Goal: Task Accomplishment & Management: Complete application form

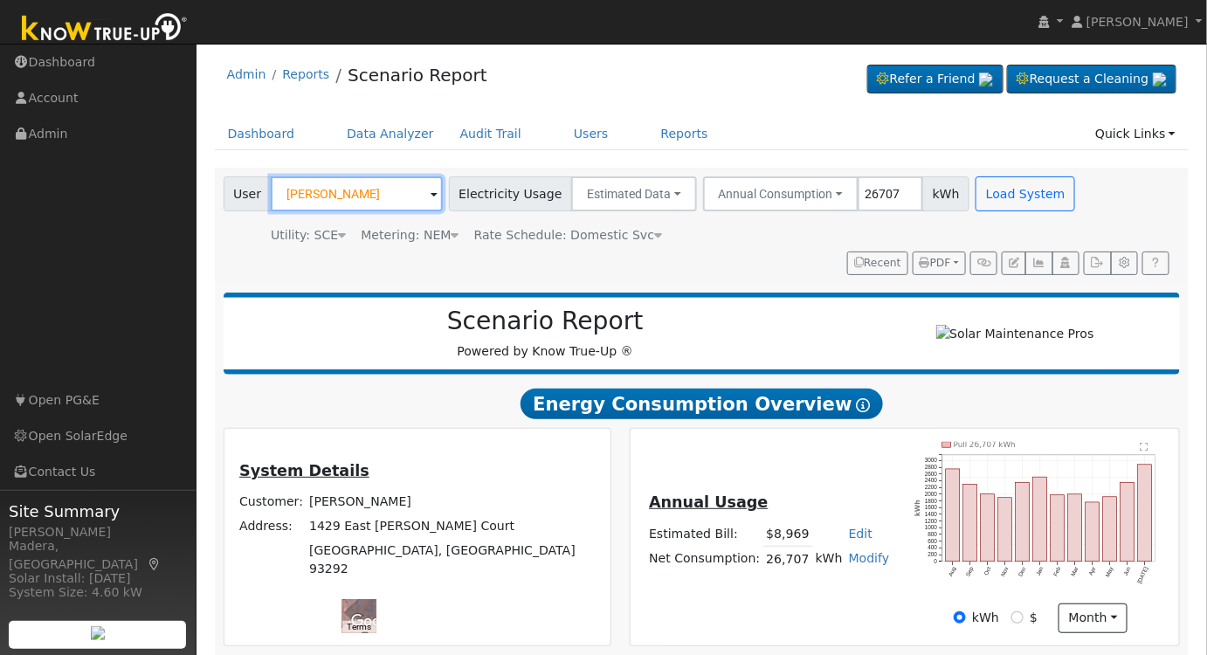
click at [399, 194] on input "[PERSON_NAME]" at bounding box center [357, 193] width 172 height 35
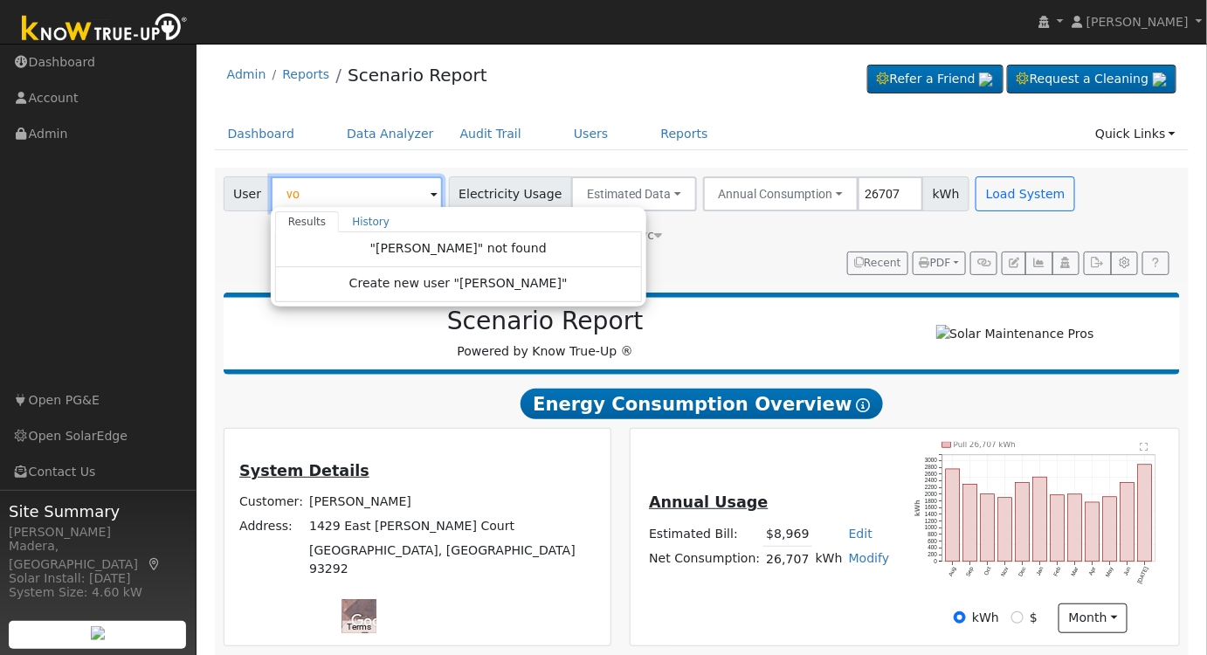
type input "v"
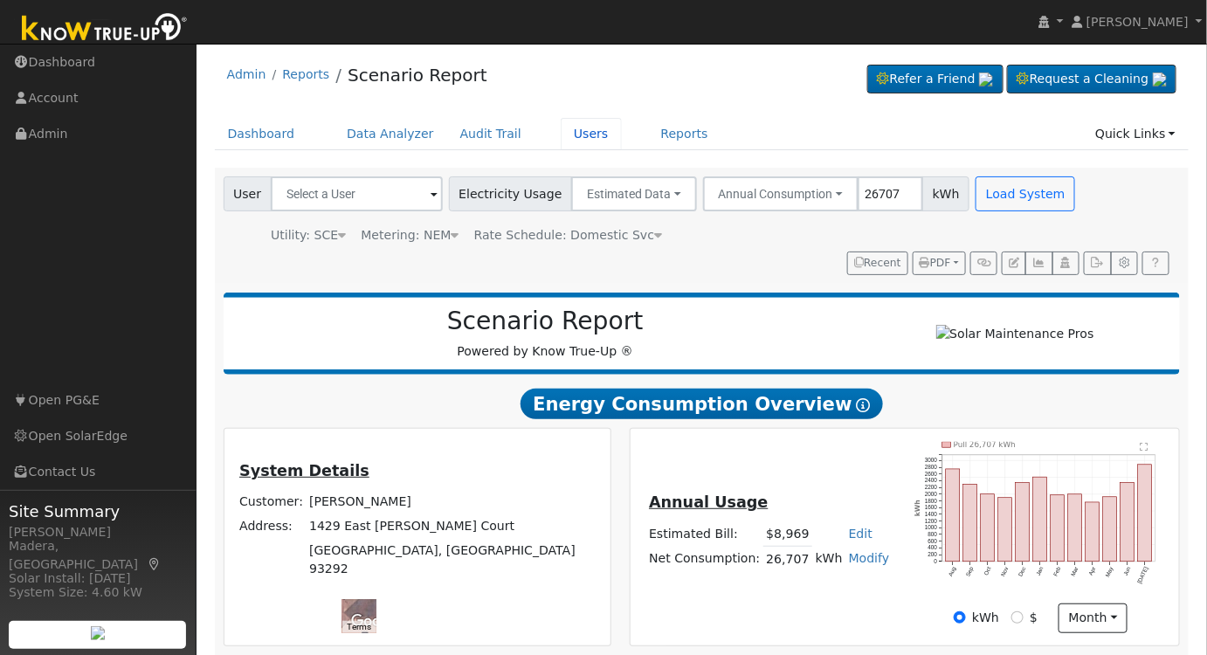
click at [561, 135] on link "Users" at bounding box center [591, 134] width 61 height 32
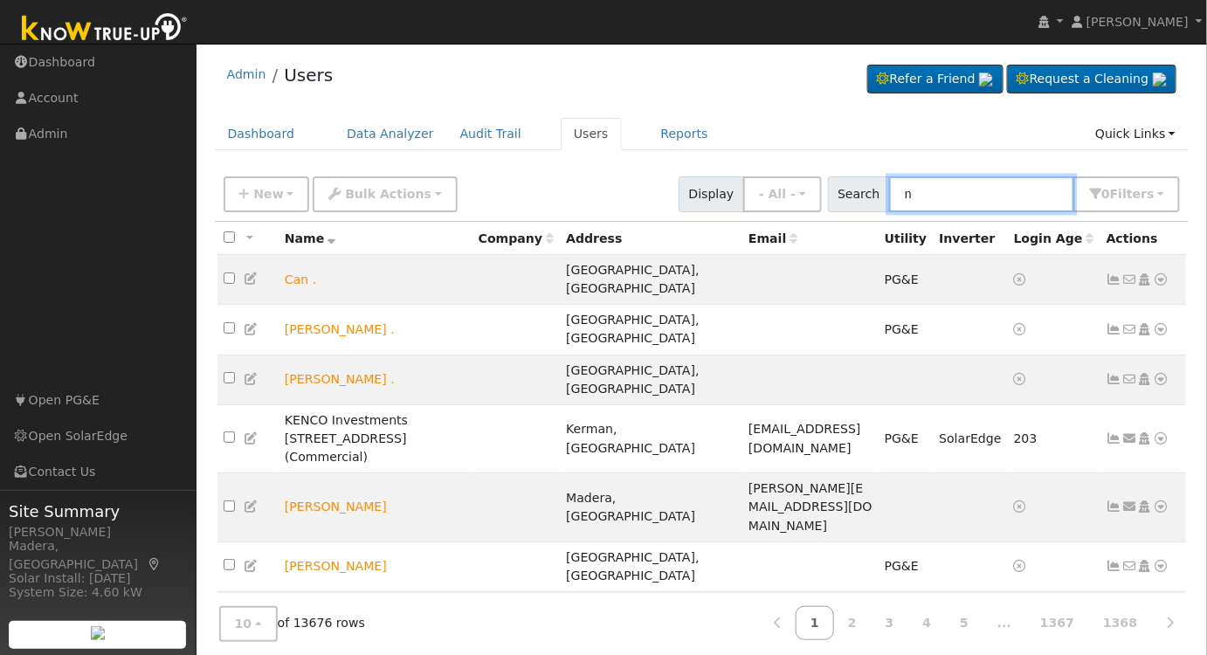
drag, startPoint x: 938, startPoint y: 191, endPoint x: 791, endPoint y: 202, distance: 147.1
click at [791, 202] on div "New Add User Quick Add Quick Connect Quick Convert Lead Bulk Actions Send Email…" at bounding box center [701, 191] width 963 height 42
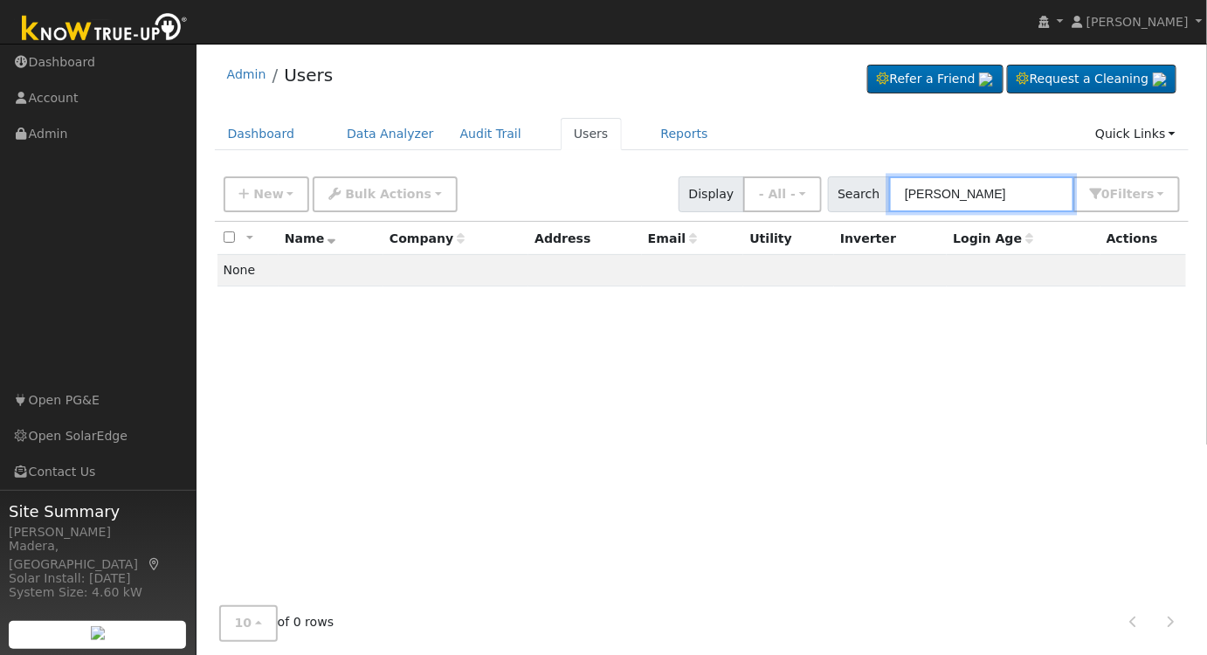
type input "[PERSON_NAME]"
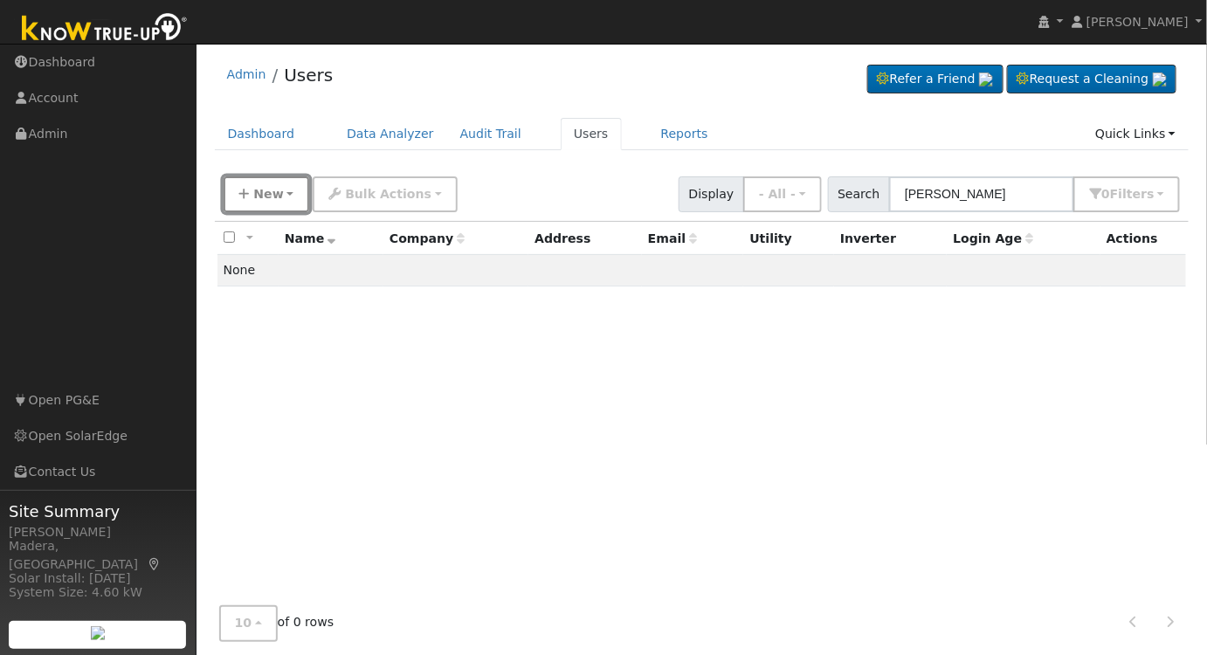
click at [259, 187] on span "New" at bounding box center [268, 194] width 30 height 14
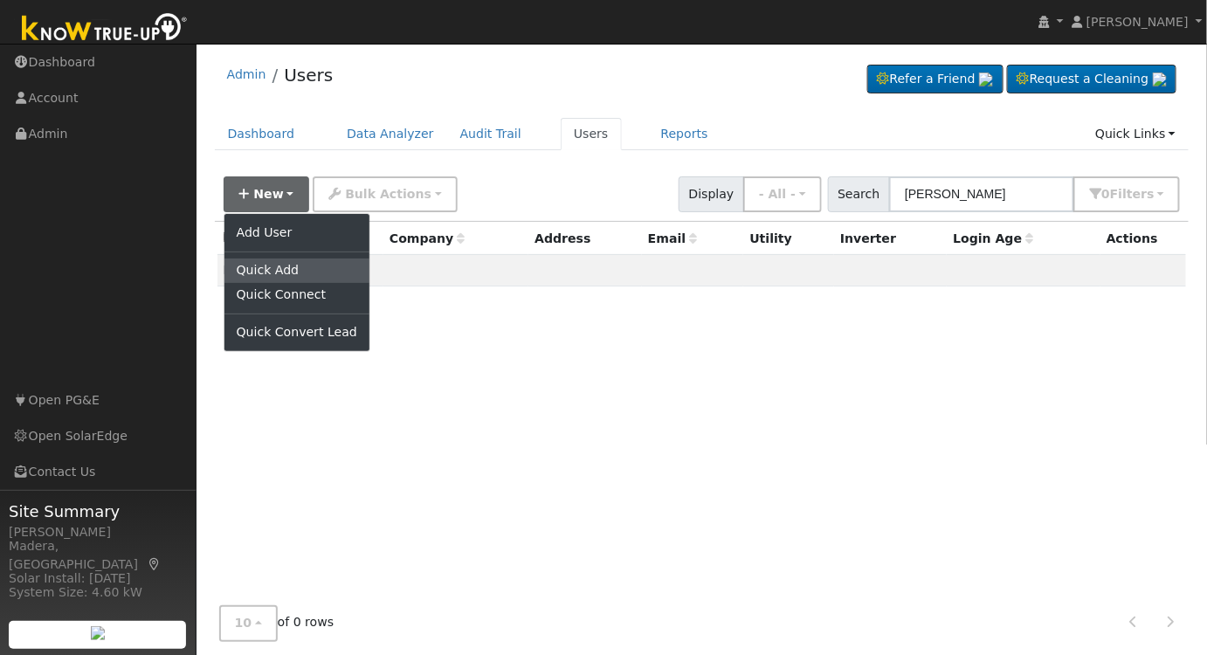
click at [263, 265] on link "Quick Add" at bounding box center [296, 270] width 145 height 24
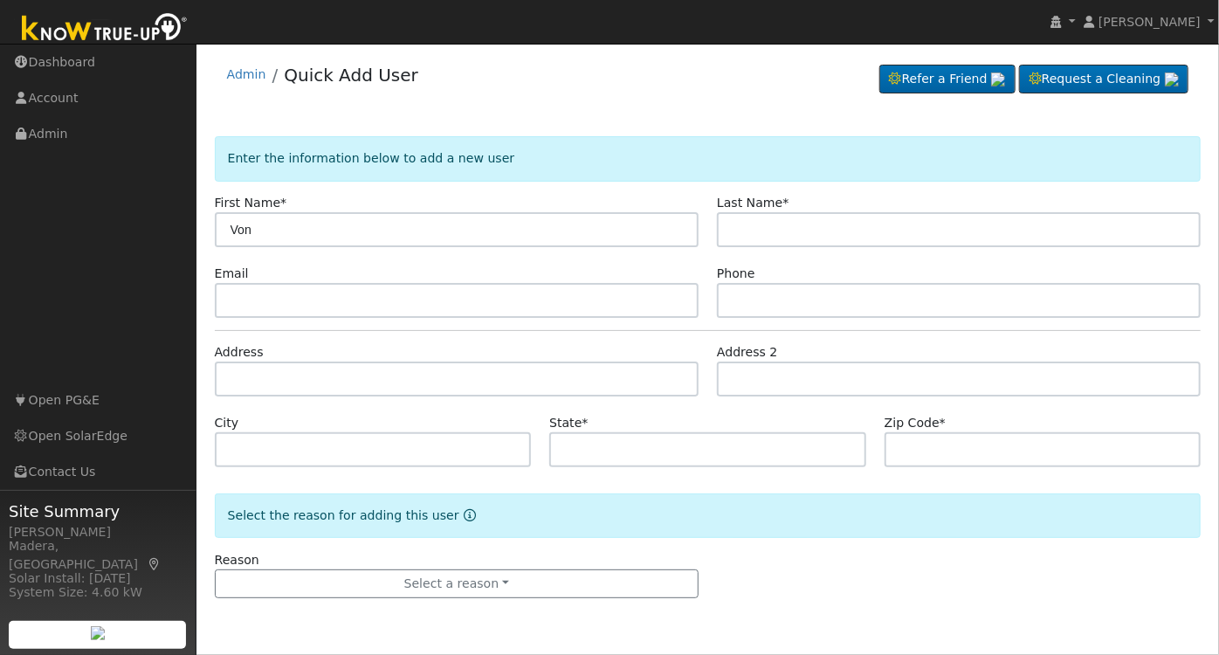
type input "Von"
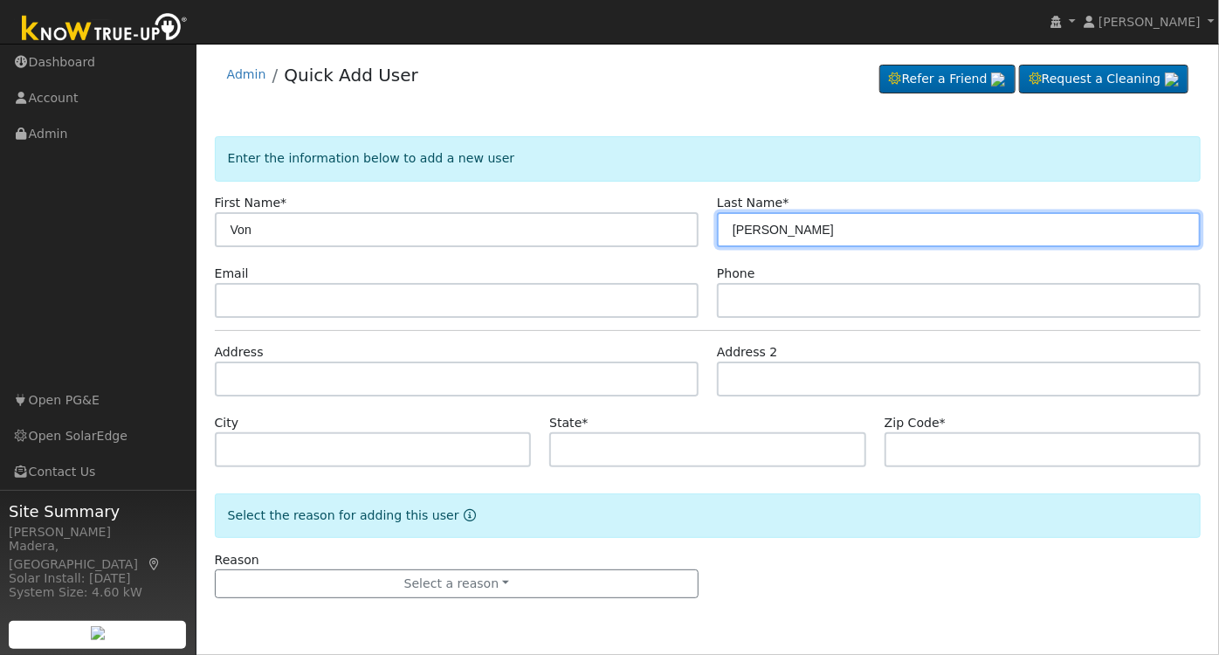
type input "Moua"
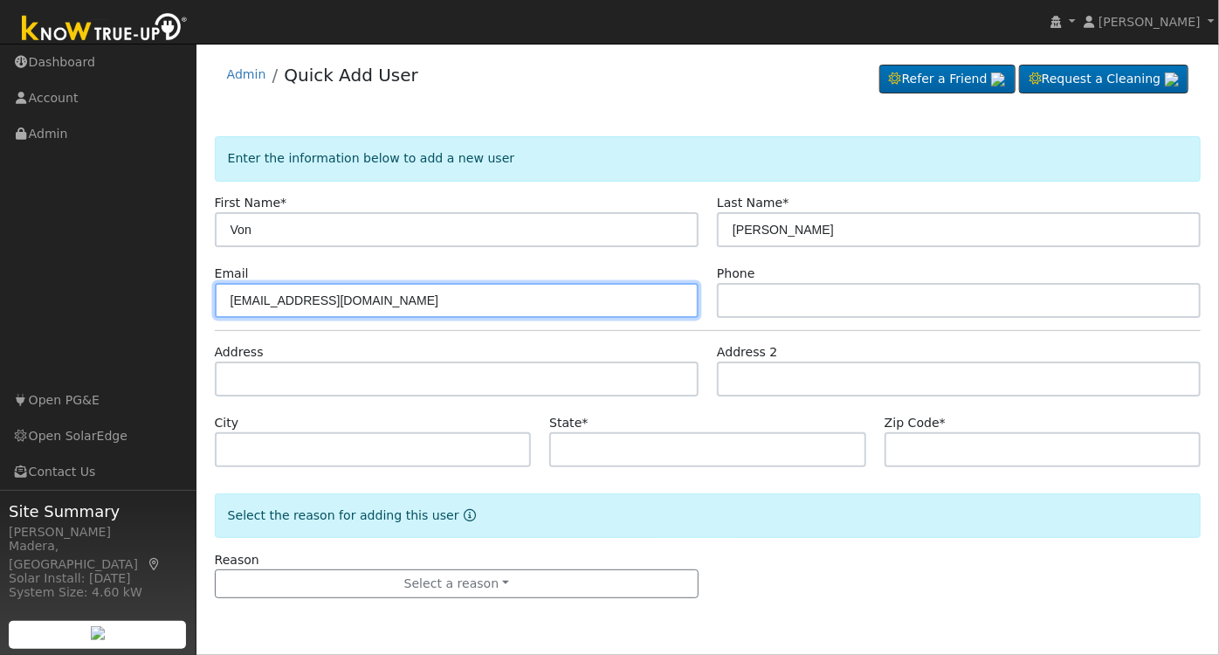
type input "tansau35@gmail.com"
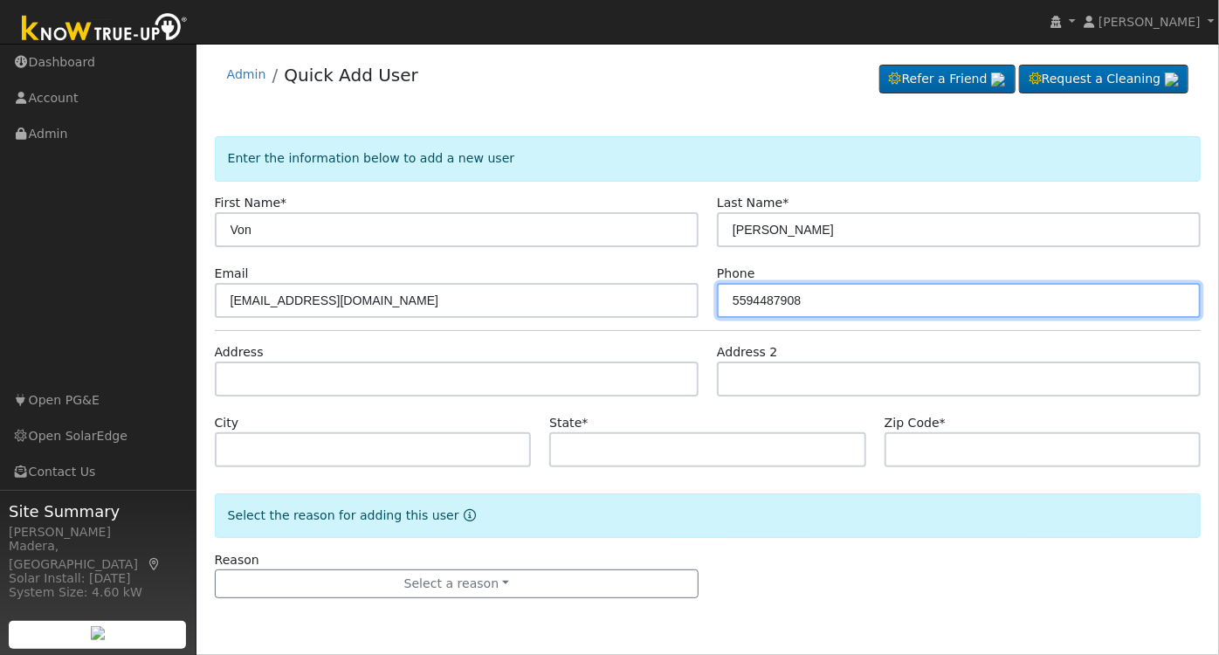
type input "5594487908"
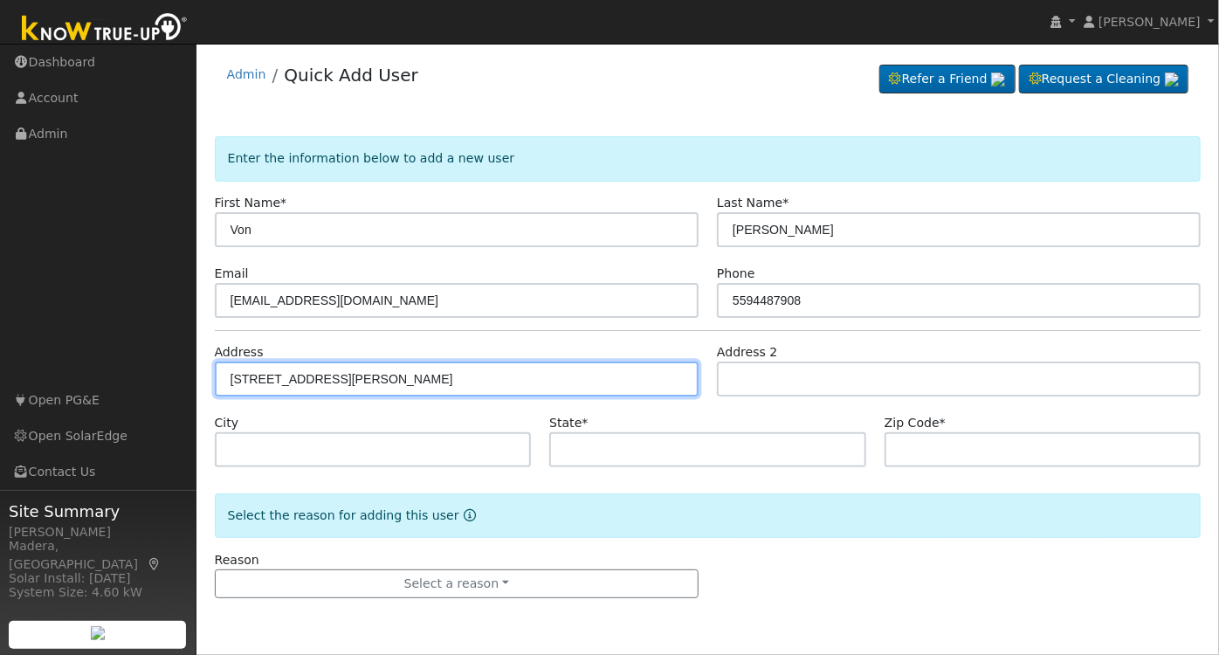
type input "1782 West Roberts Avenue"
type input "Fresno"
type input "CA"
type input "93711"
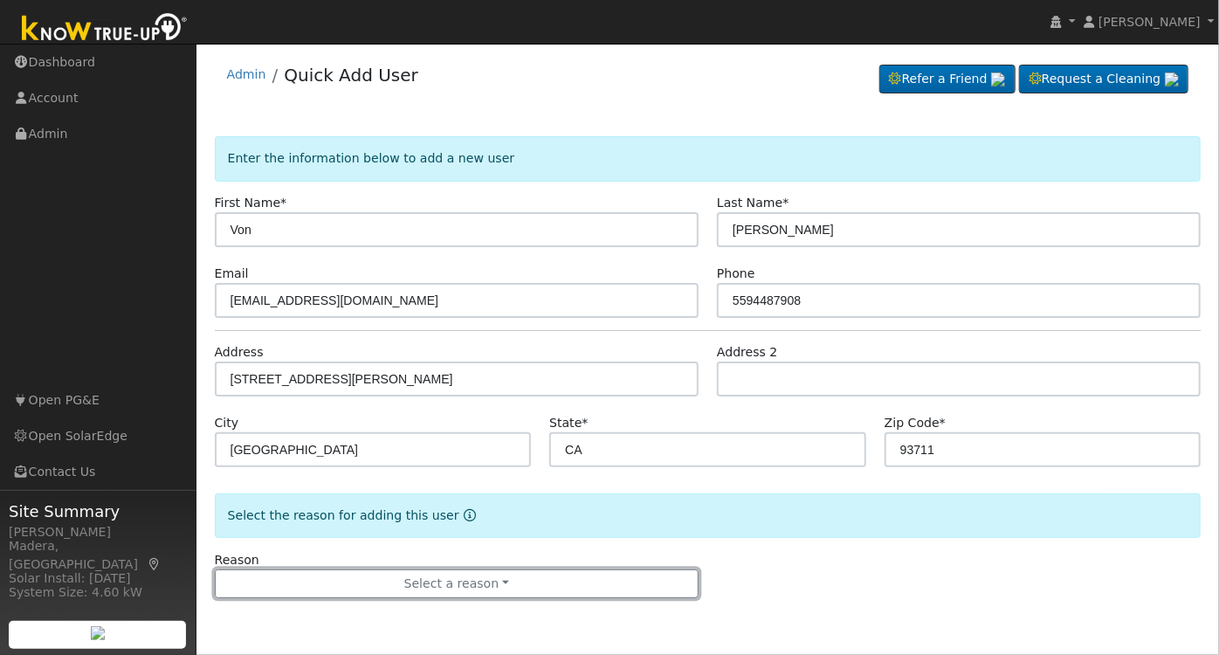
click at [454, 580] on button "Select a reason" at bounding box center [457, 584] width 484 height 30
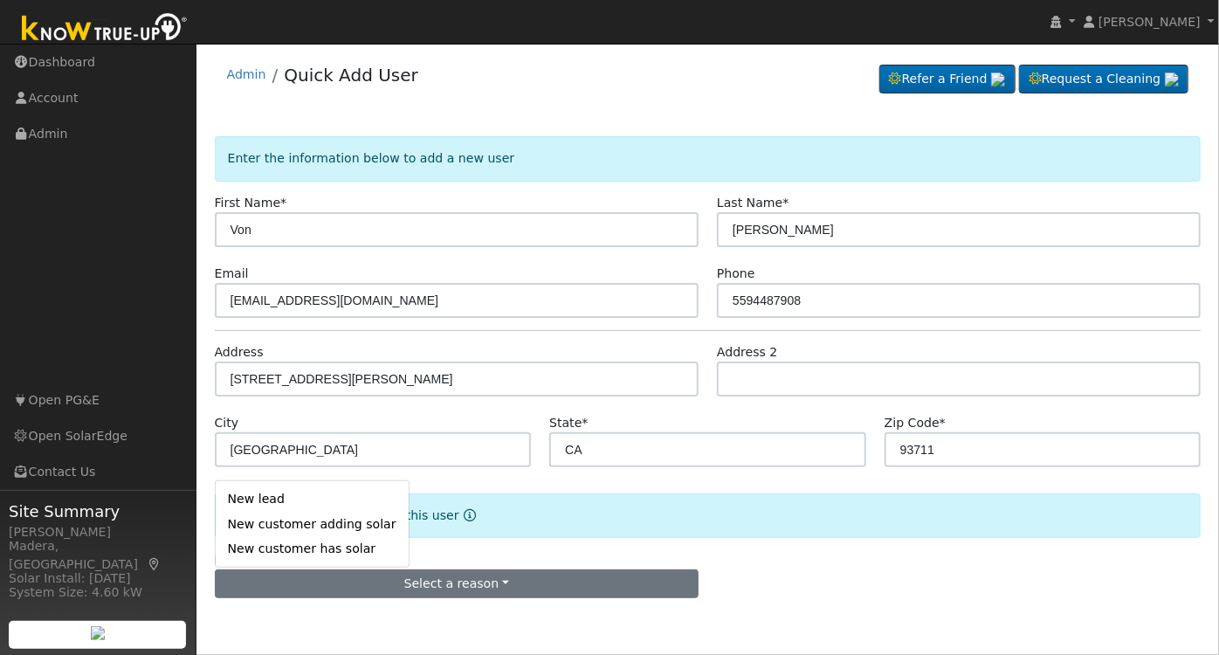
click at [299, 495] on link "New lead" at bounding box center [312, 499] width 193 height 24
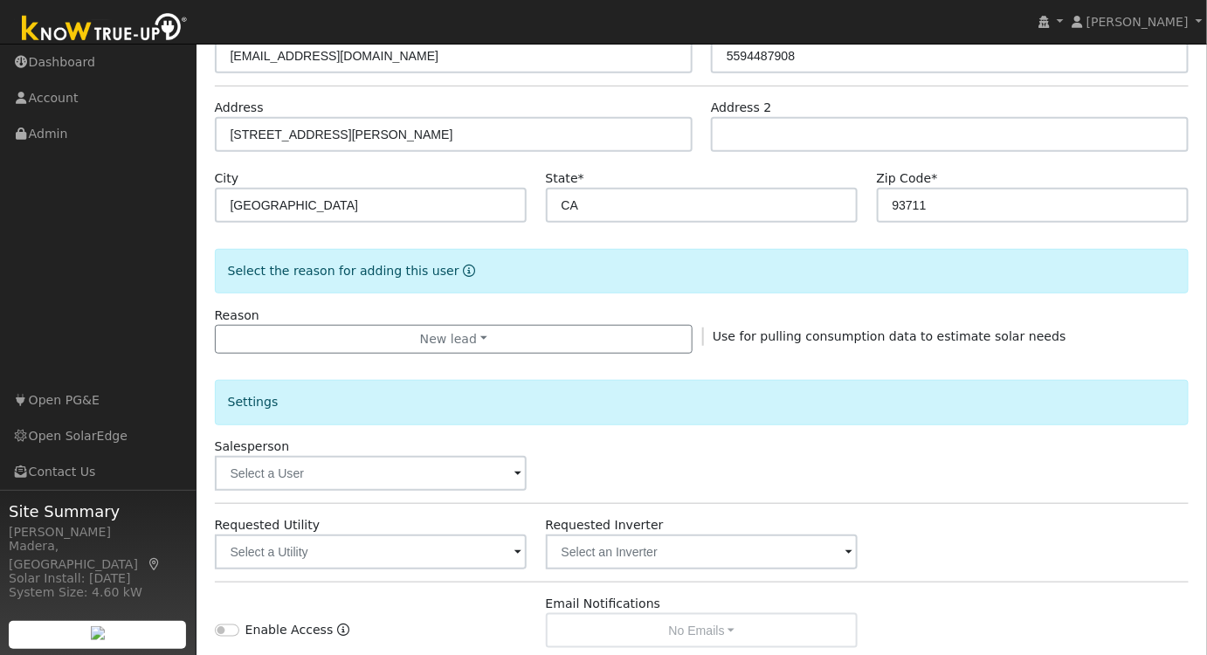
scroll to position [327, 0]
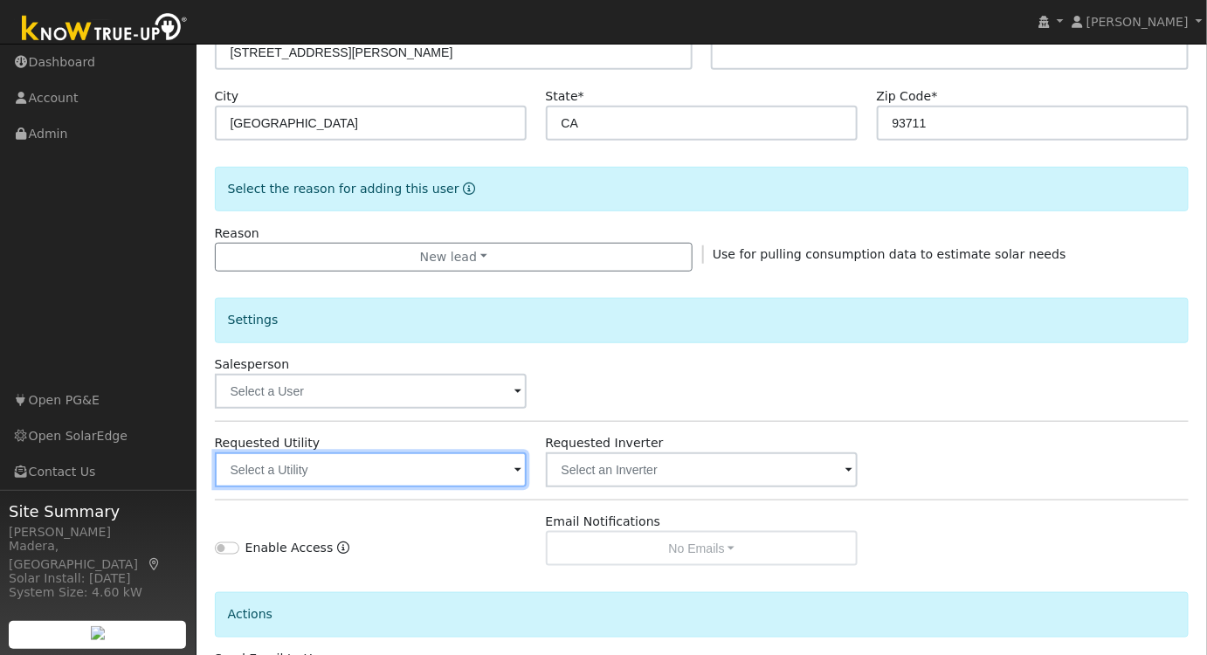
click at [455, 466] on input "text" at bounding box center [371, 469] width 313 height 35
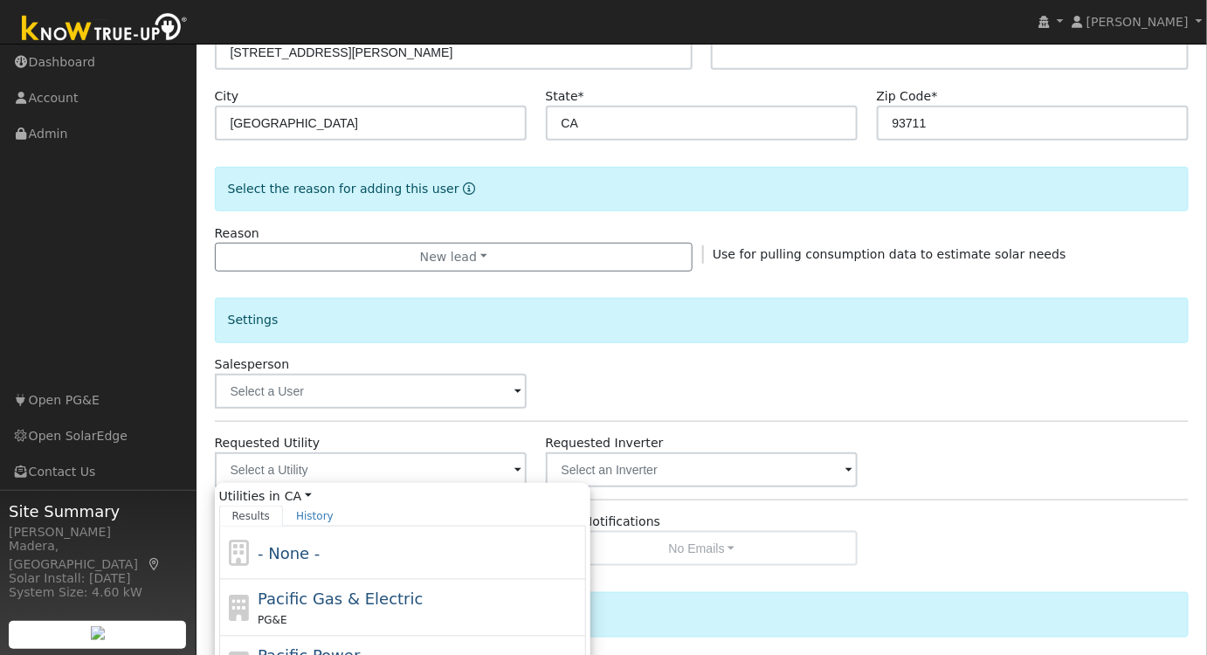
click at [344, 610] on div "PG&E" at bounding box center [420, 619] width 324 height 18
type input "Pacific Gas & Electric"
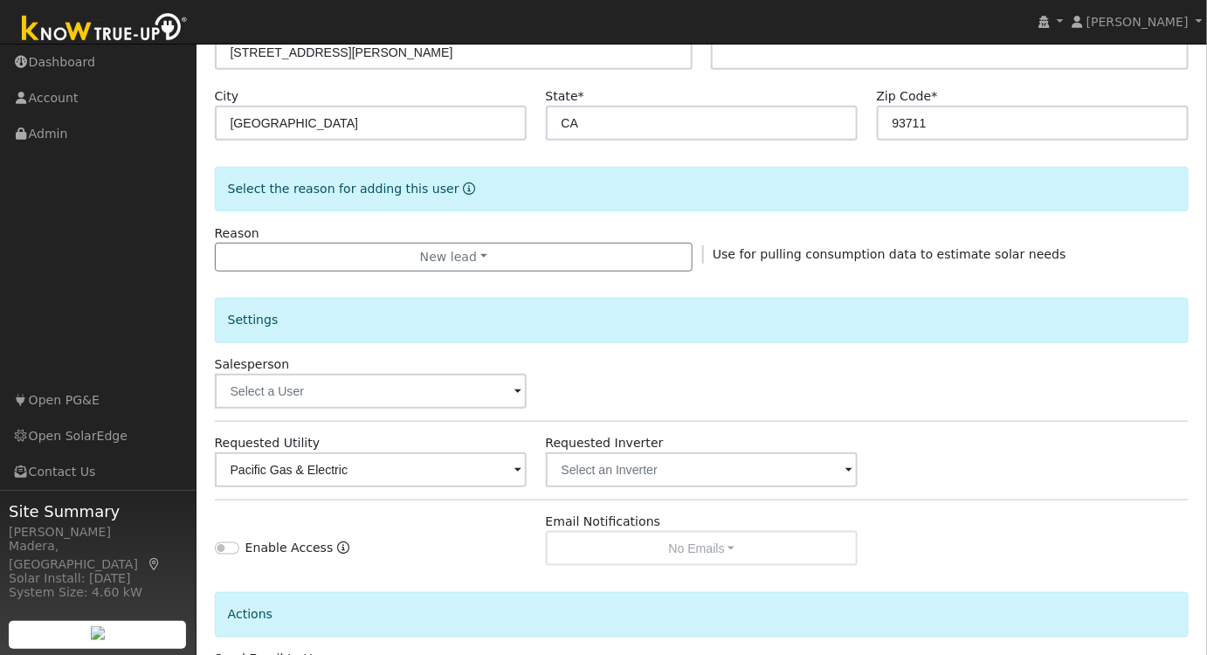
scroll to position [470, 0]
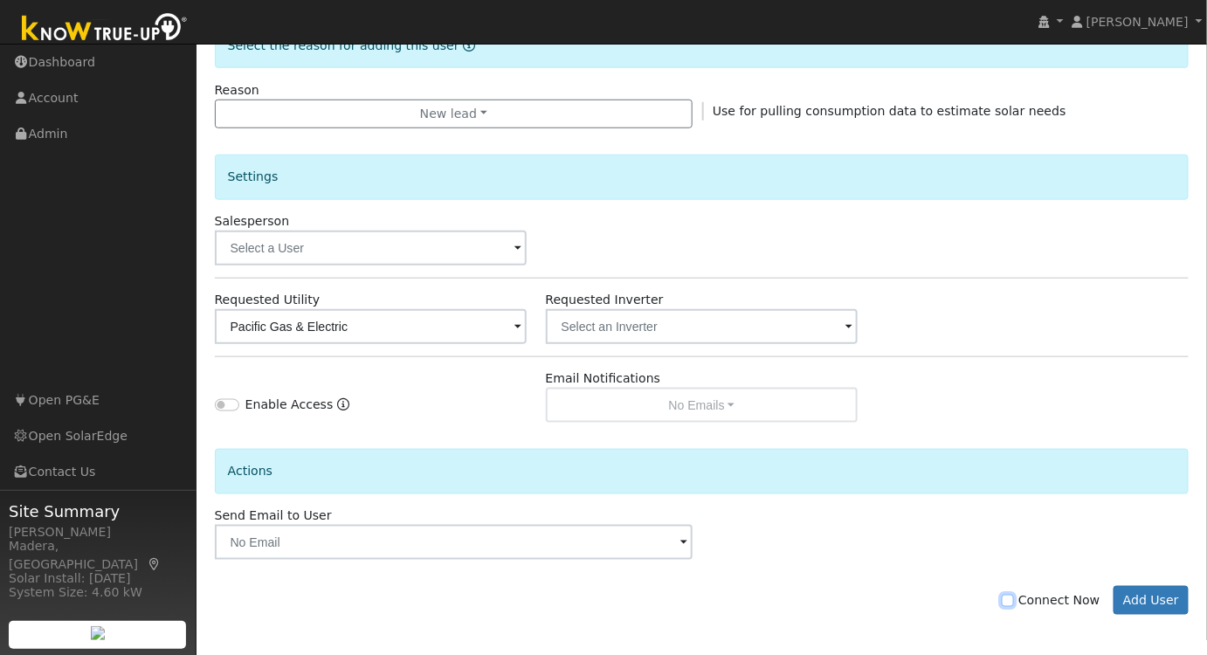
click at [1014, 595] on input "Connect Now" at bounding box center [1008, 601] width 12 height 12
checkbox input "true"
click at [1161, 601] on button "Add User" at bounding box center [1151, 601] width 76 height 30
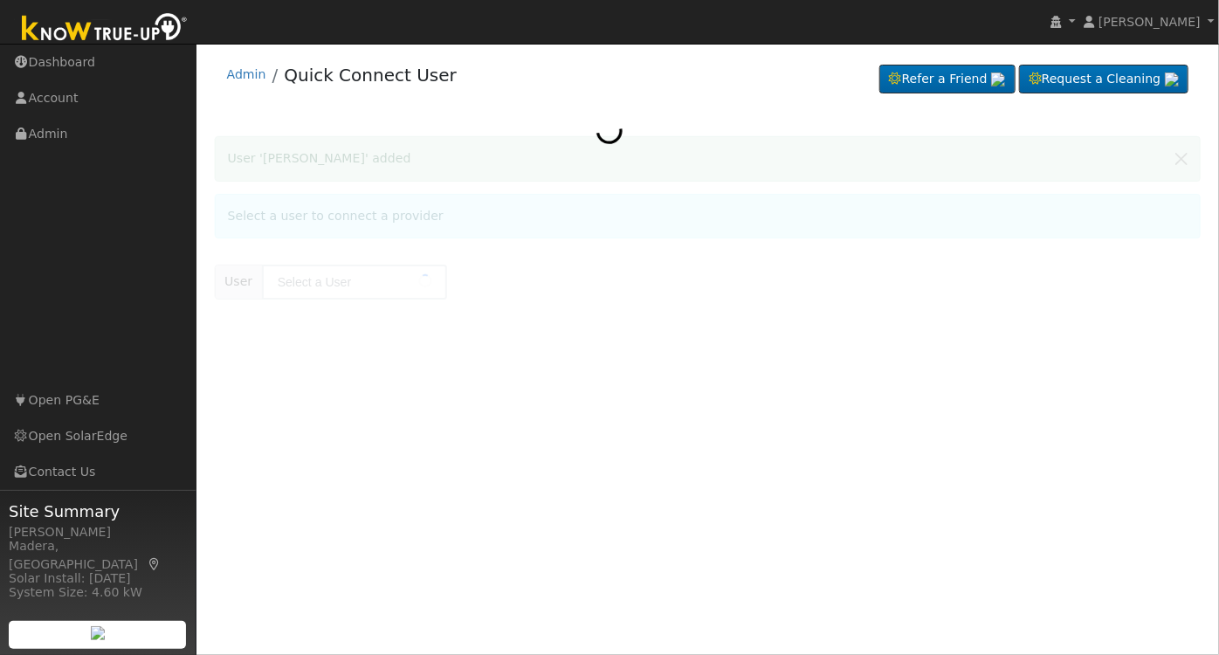
type input "[PERSON_NAME]"
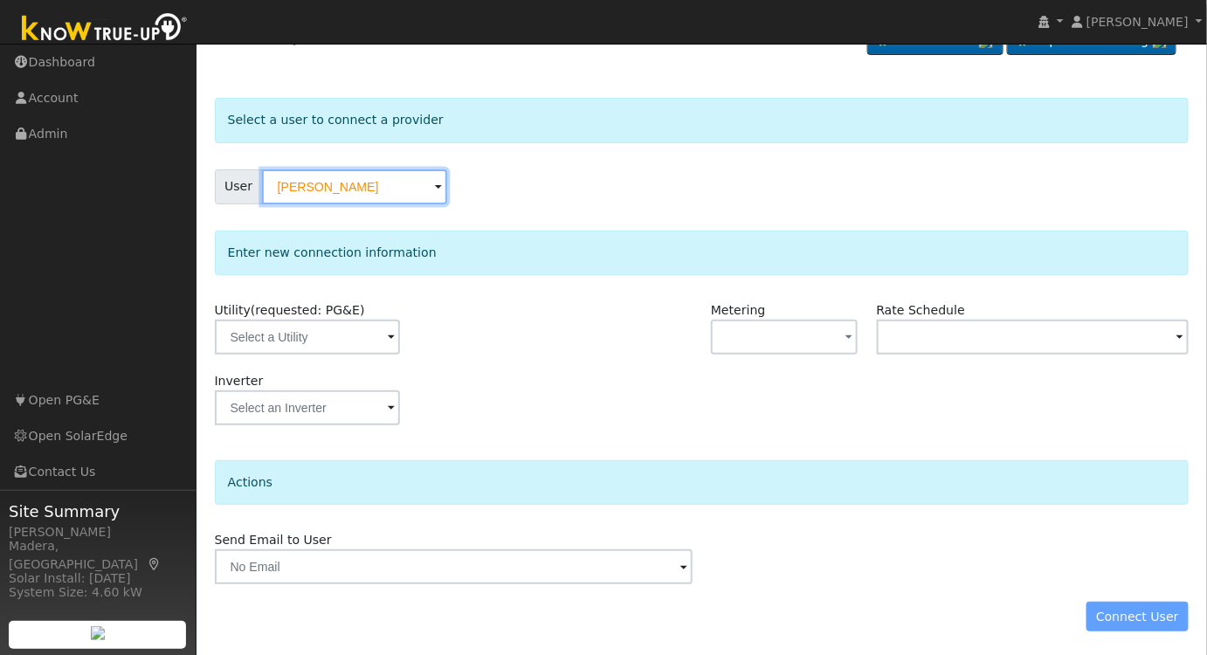
scroll to position [38, 0]
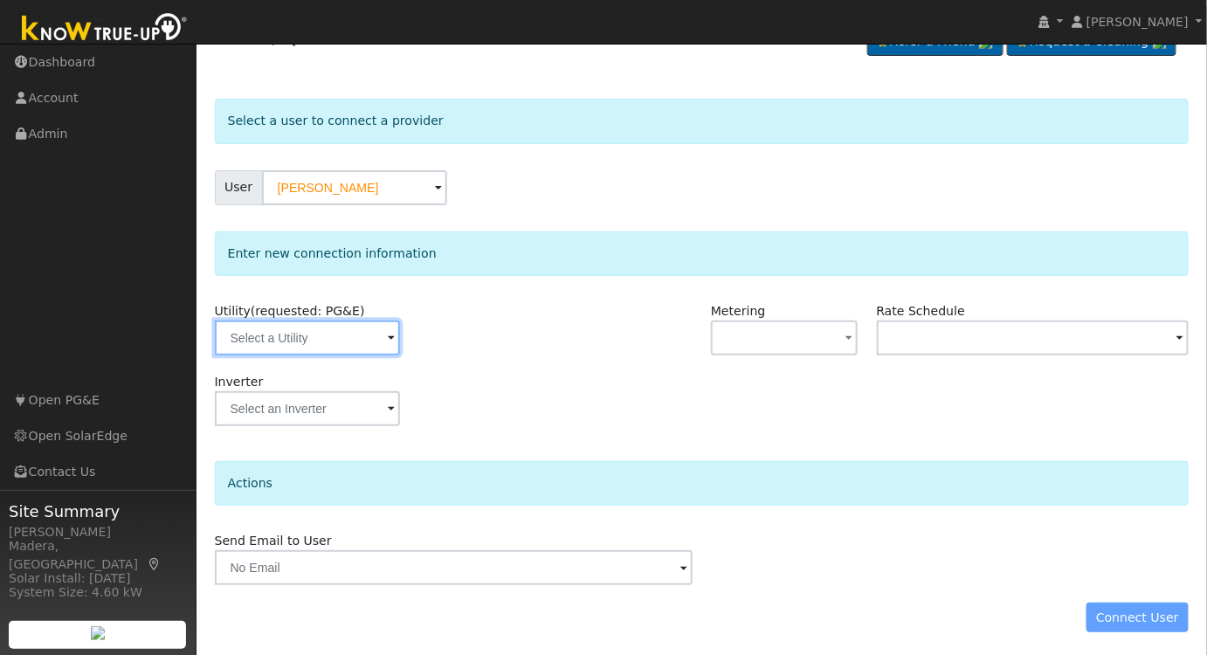
click at [326, 331] on input "text" at bounding box center [307, 337] width 185 height 35
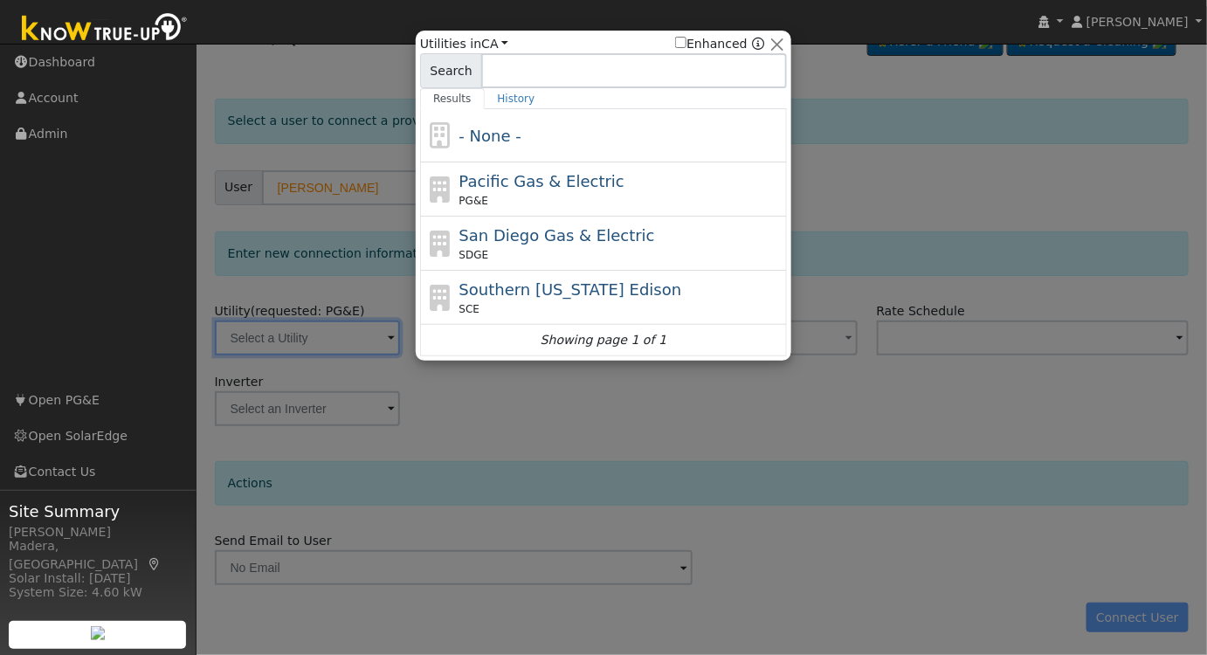
click at [594, 190] on span "Pacific Gas & Electric" at bounding box center [541, 181] width 165 height 18
type input "PG&E"
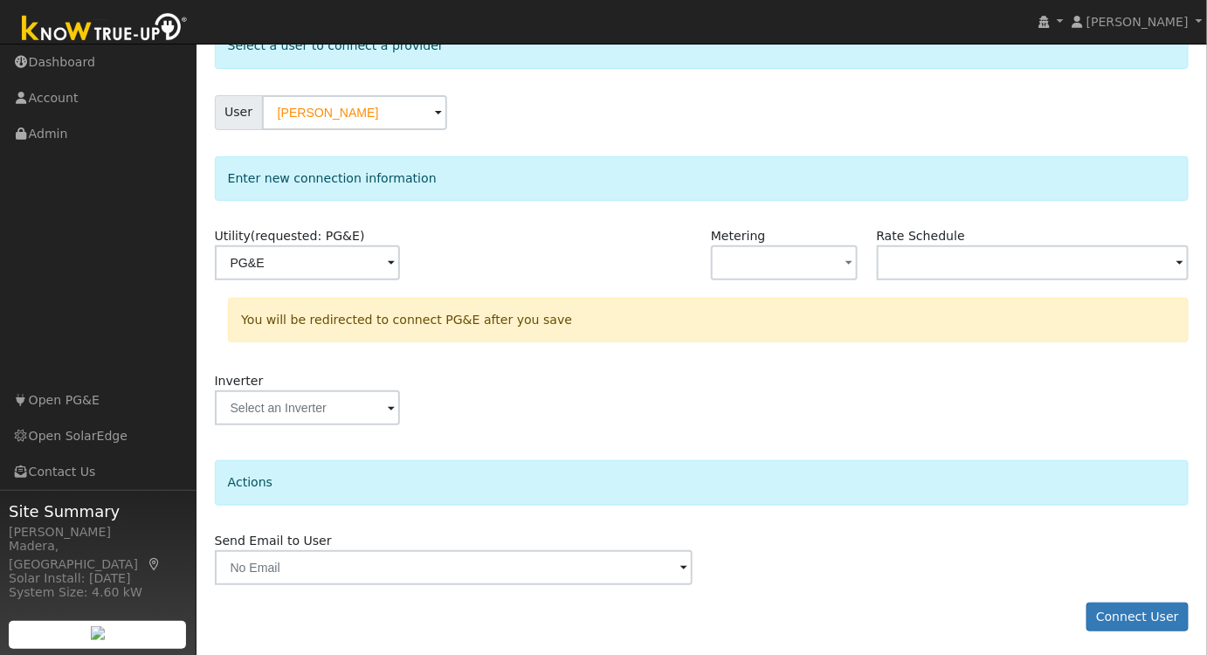
scroll to position [112, 0]
click at [1119, 607] on button "Connect User" at bounding box center [1137, 618] width 103 height 30
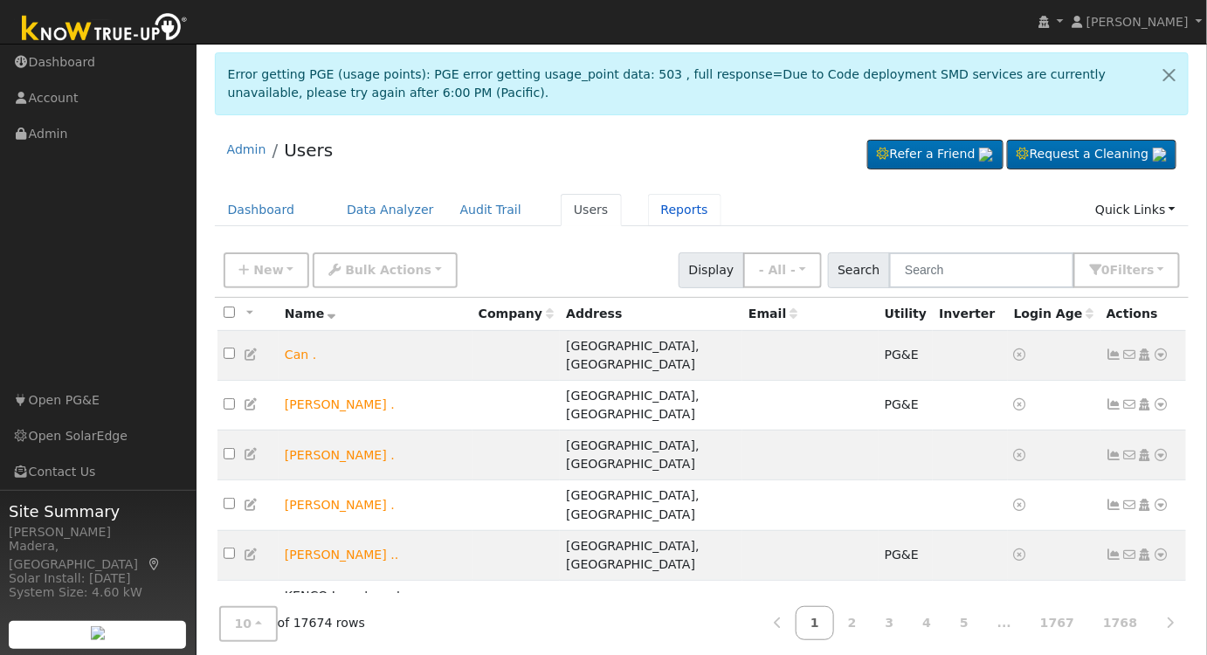
click at [648, 204] on link "Reports" at bounding box center [684, 210] width 73 height 32
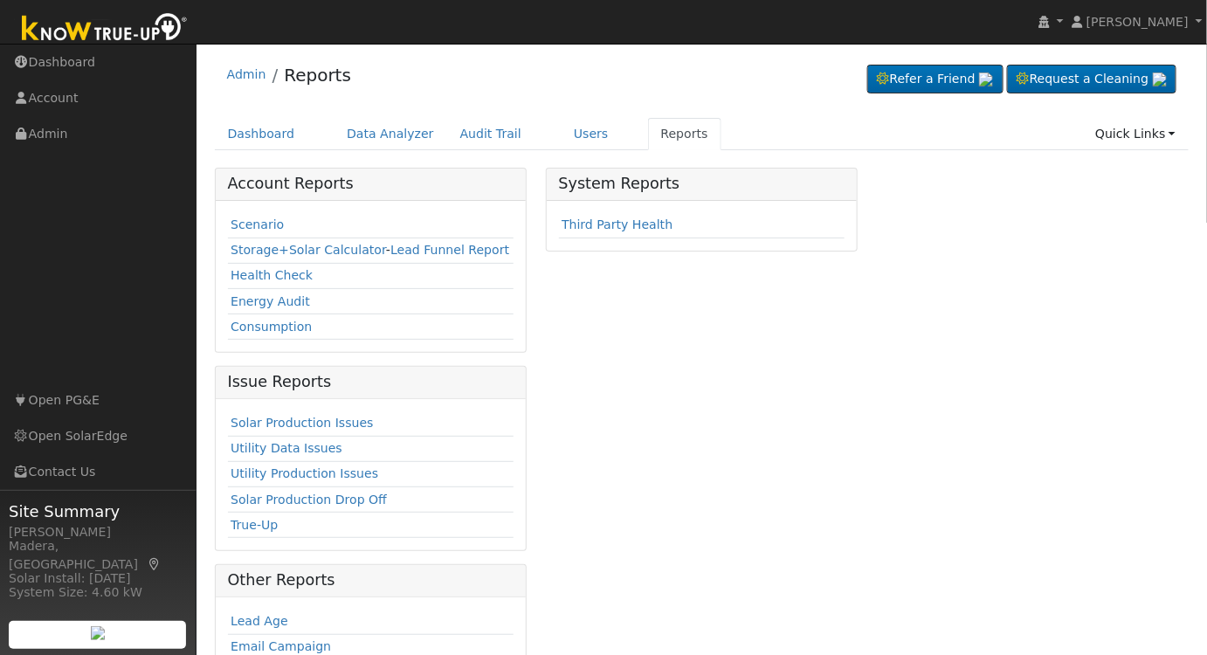
click at [243, 222] on link "Scenario" at bounding box center [257, 224] width 53 height 14
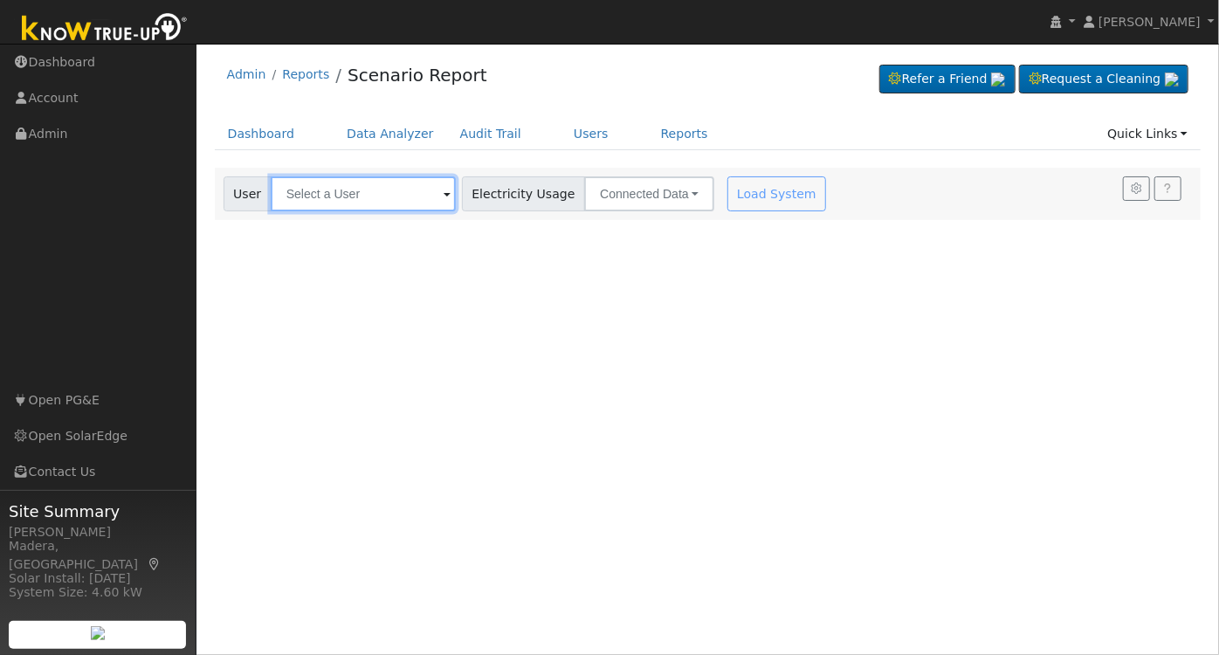
click at [387, 198] on input "text" at bounding box center [363, 193] width 185 height 35
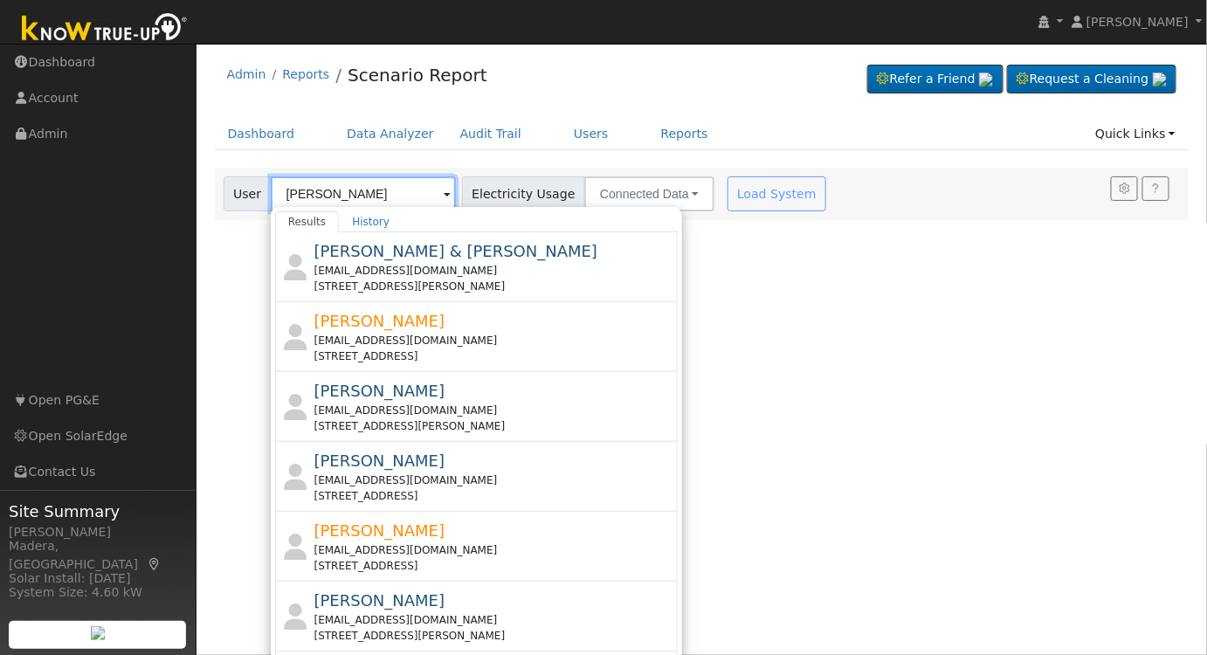
type input "[PERSON_NAME]"
click at [740, 320] on div "User Profile First name Last name Email Email Notifications No Emails No Emails…" at bounding box center [701, 349] width 1010 height 611
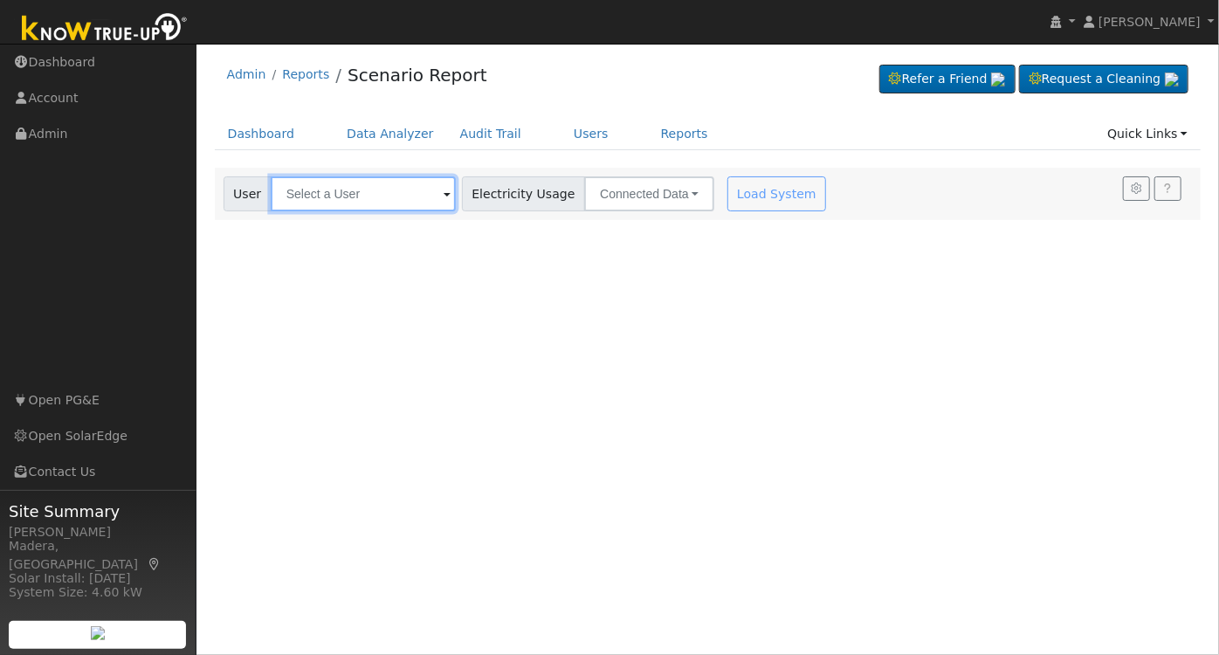
click at [328, 196] on input "text" at bounding box center [363, 193] width 185 height 35
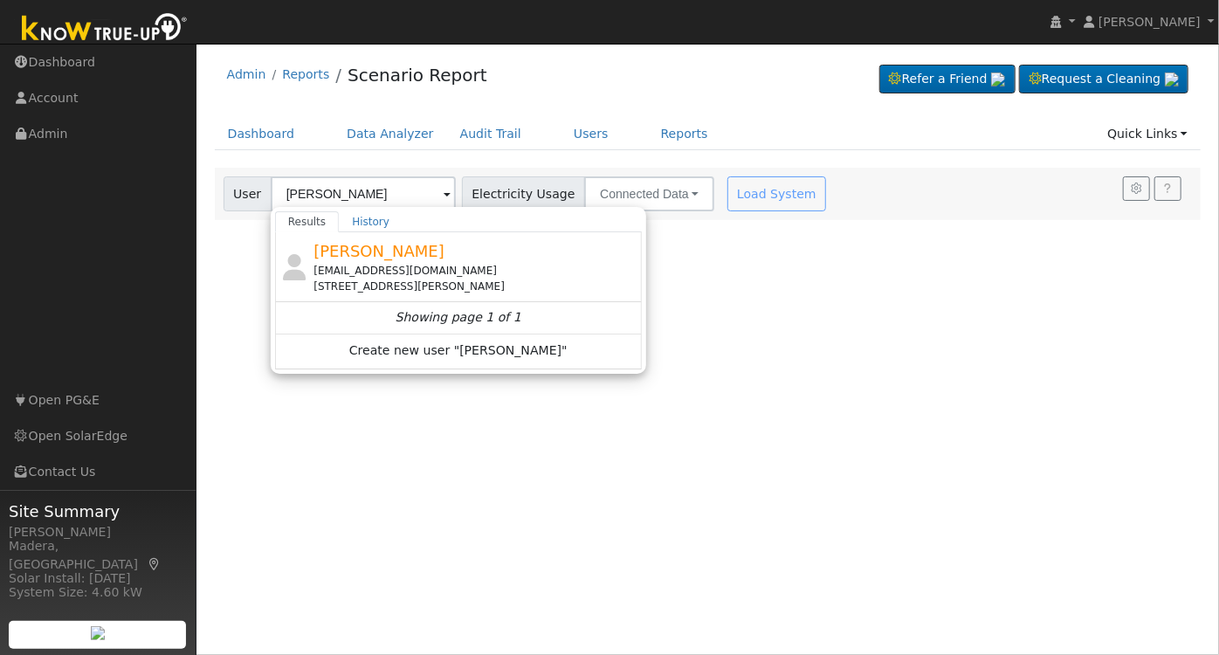
click at [480, 271] on div "[EMAIL_ADDRESS][DOMAIN_NAME]" at bounding box center [475, 271] width 324 height 16
type input "[PERSON_NAME]"
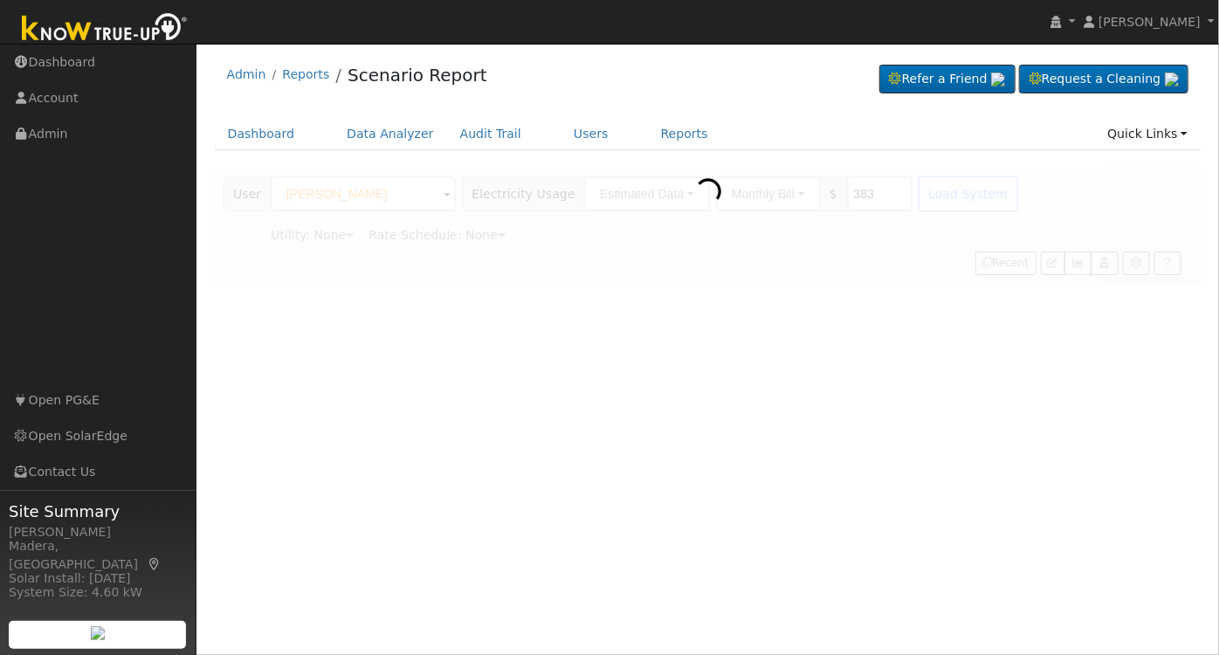
type input "Pacific Gas & Electric"
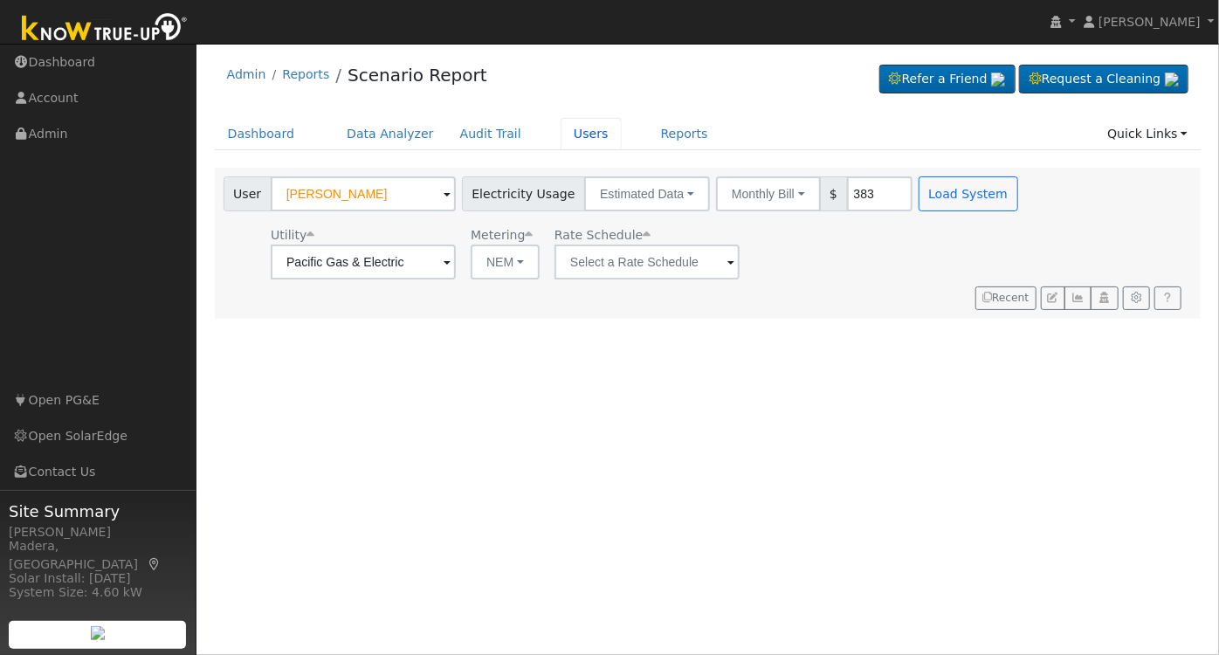
click at [561, 142] on link "Users" at bounding box center [591, 134] width 61 height 32
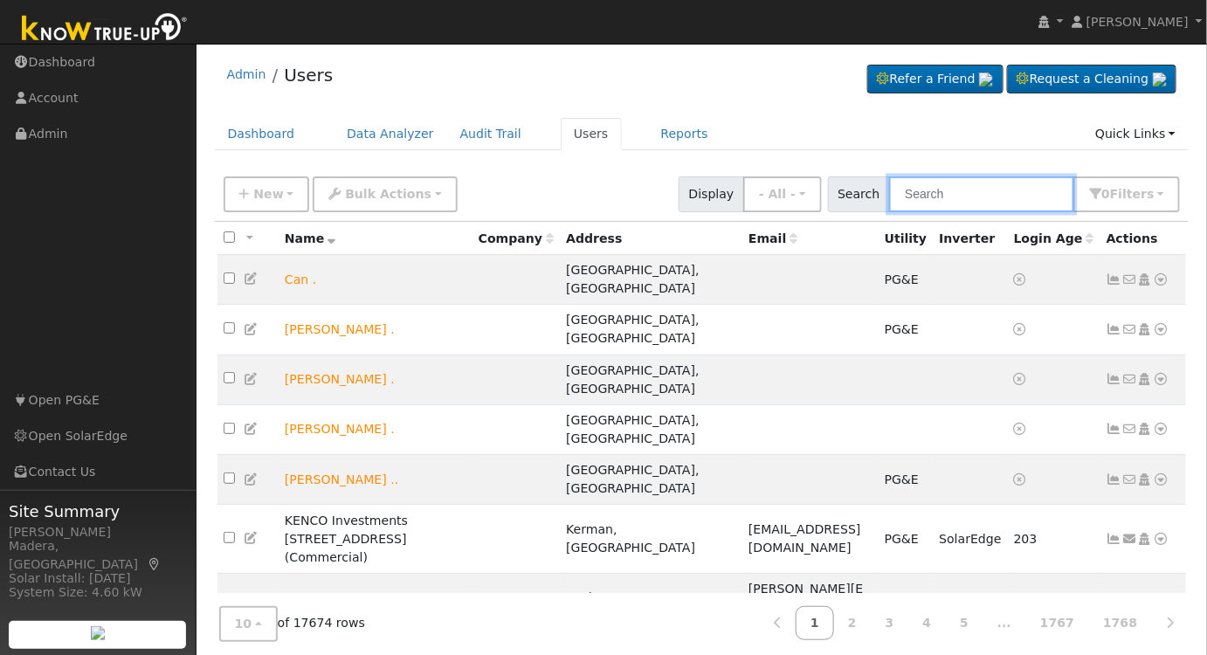
click at [998, 188] on input "text" at bounding box center [981, 194] width 185 height 36
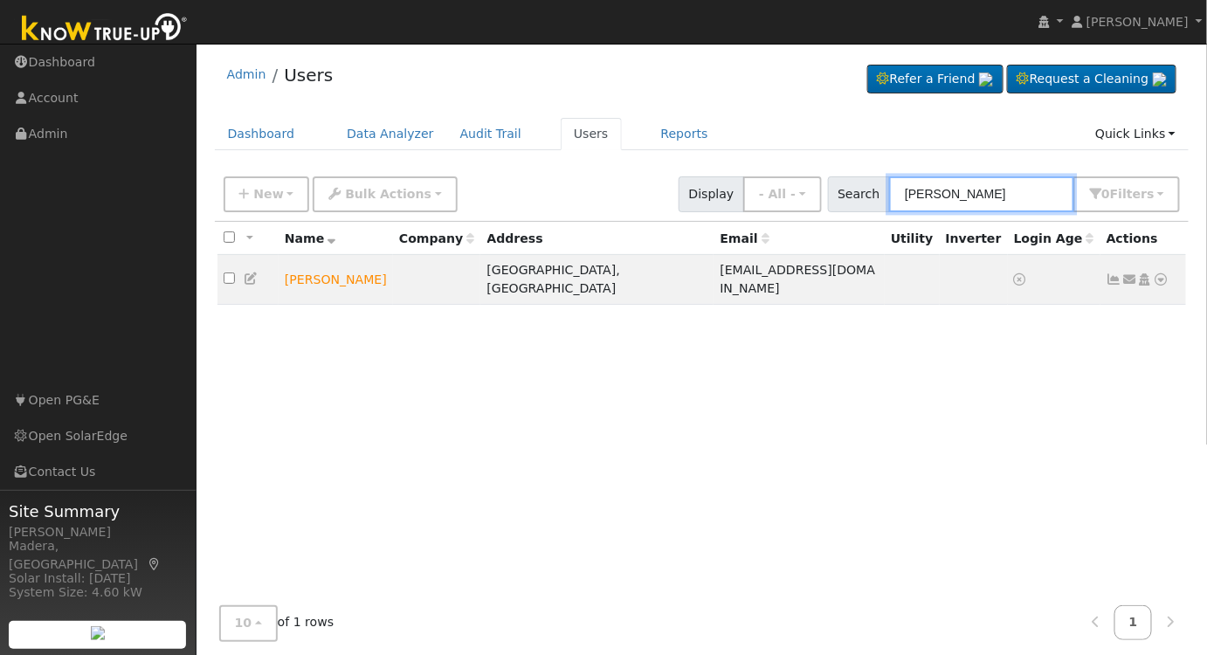
type input "[PERSON_NAME]"
click at [1147, 274] on icon at bounding box center [1145, 279] width 16 height 12
